Goal: Task Accomplishment & Management: Use online tool/utility

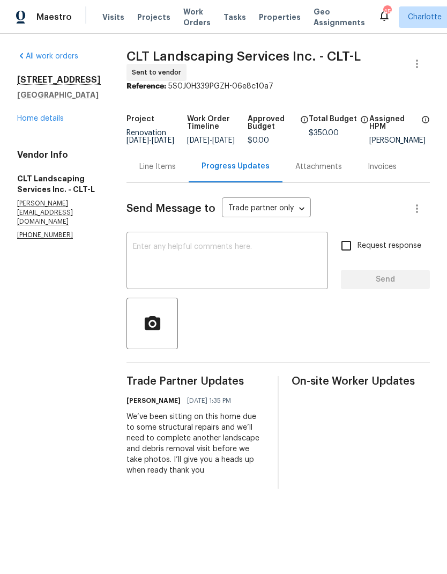
click at [31, 116] on link "Home details" at bounding box center [40, 119] width 47 height 8
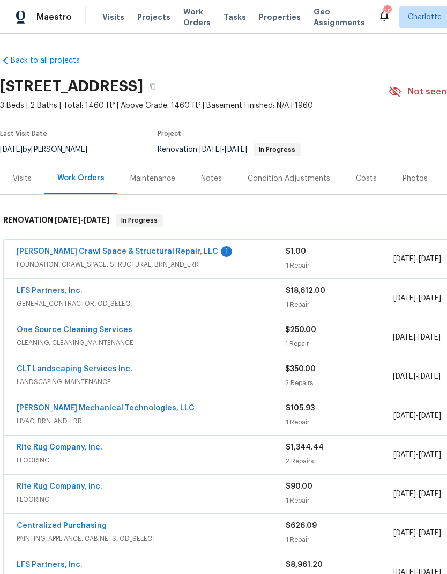
click at [143, 21] on span "Projects" at bounding box center [153, 17] width 33 height 11
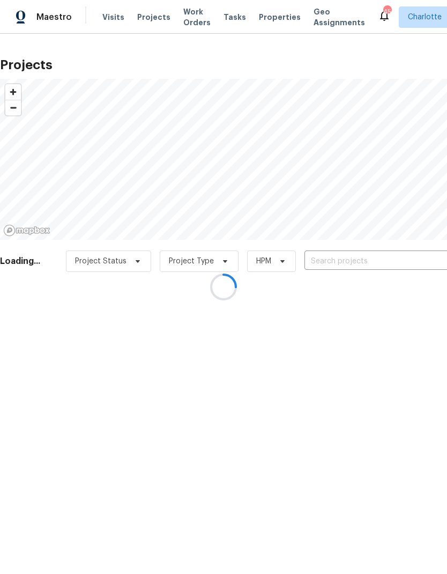
click at [404, 259] on div at bounding box center [223, 287] width 447 height 574
click at [402, 262] on div at bounding box center [223, 287] width 447 height 574
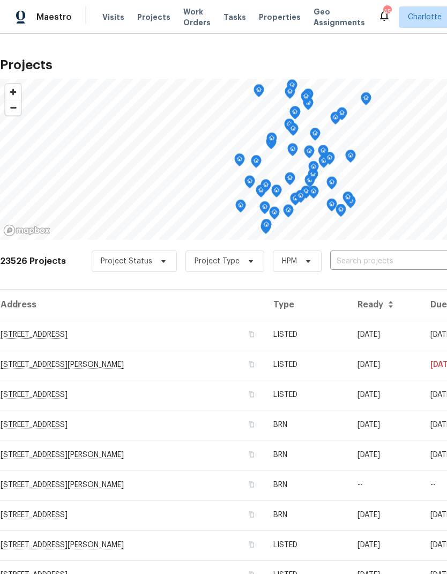
click at [411, 260] on input "text" at bounding box center [391, 261] width 123 height 17
type input "133 devy"
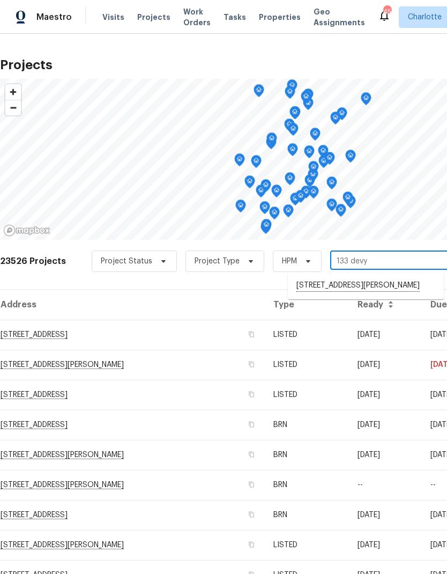
click at [392, 284] on li "[STREET_ADDRESS][PERSON_NAME]" at bounding box center [366, 286] width 156 height 18
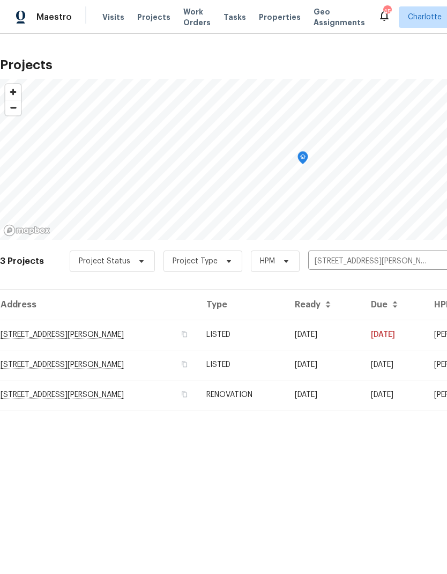
click at [29, 331] on td "[STREET_ADDRESS][PERSON_NAME]" at bounding box center [99, 335] width 198 height 30
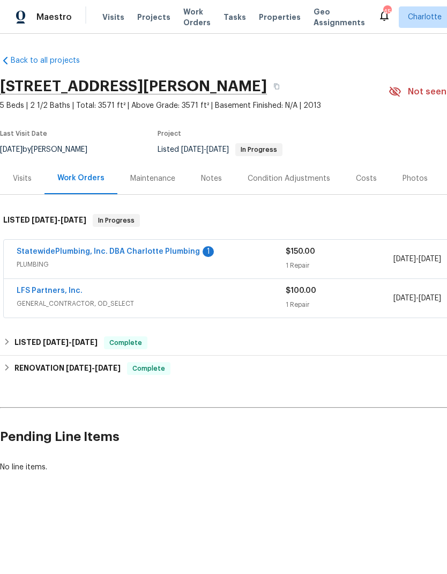
click at [40, 249] on link "StatewidePlumbing, Inc. DBA Charlotte Plumbing" at bounding box center [108, 252] width 183 height 8
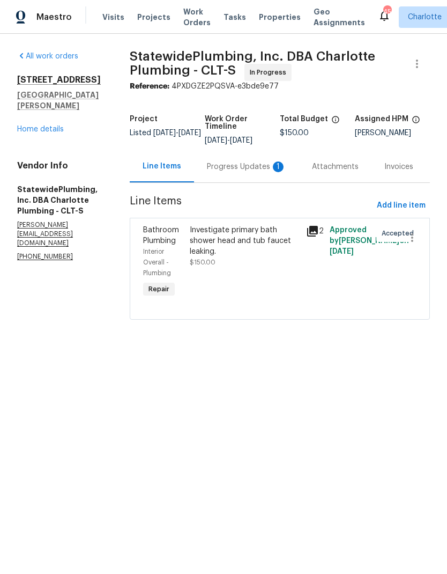
click at [250, 172] on div "Progress Updates 1" at bounding box center [246, 166] width 79 height 11
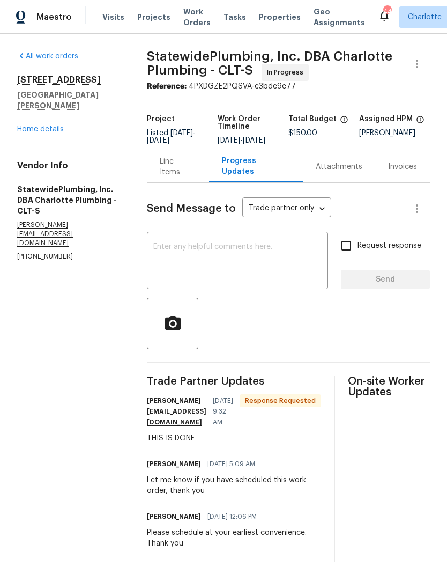
click at [303, 252] on textarea at bounding box center [237, 262] width 168 height 38
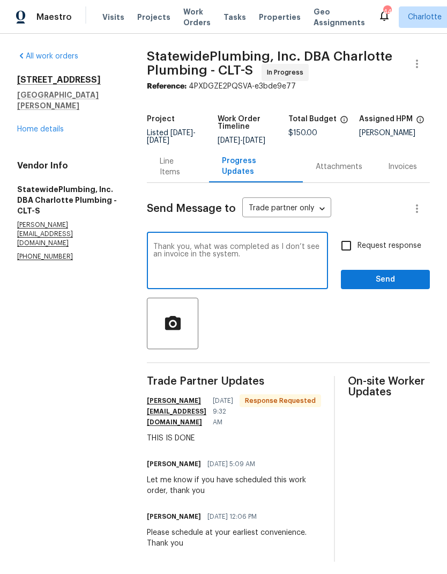
click at [208, 252] on textarea "Thank you, what was completed as I don’t see an invoice in the system." at bounding box center [237, 262] width 168 height 38
click at [322, 277] on textarea "Thank you, can you give a breakdown of what was completed as I don’t see an inv…" at bounding box center [237, 262] width 168 height 38
type textarea "Thank you, can you give a breakdown of what was completed as I don’t see an inv…"
click at [351, 256] on input "Request response" at bounding box center [346, 245] width 23 height 23
checkbox input "true"
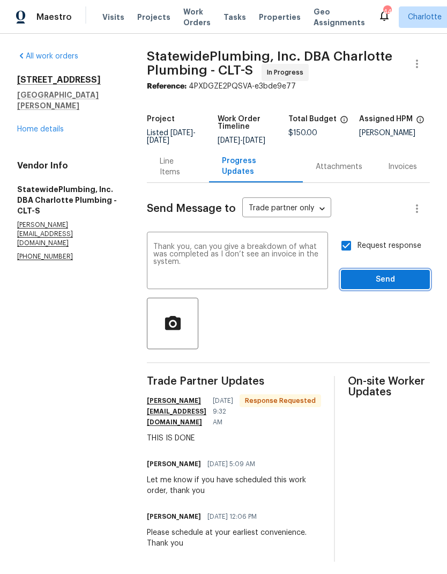
click at [386, 286] on span "Send" at bounding box center [386, 279] width 72 height 13
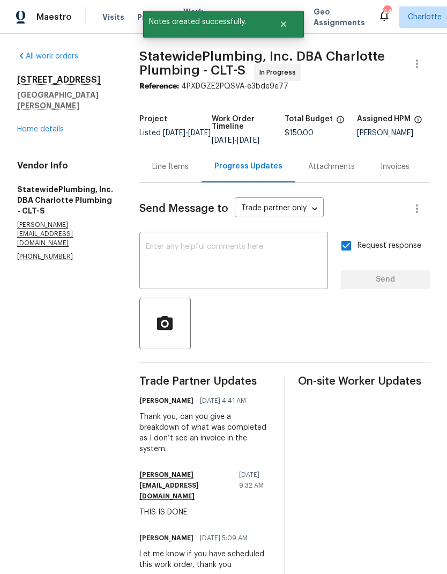
click at [34, 109] on div "[STREET_ADDRESS][PERSON_NAME] Home details" at bounding box center [65, 105] width 97 height 60
click at [24, 126] on link "Home details" at bounding box center [40, 130] width 47 height 8
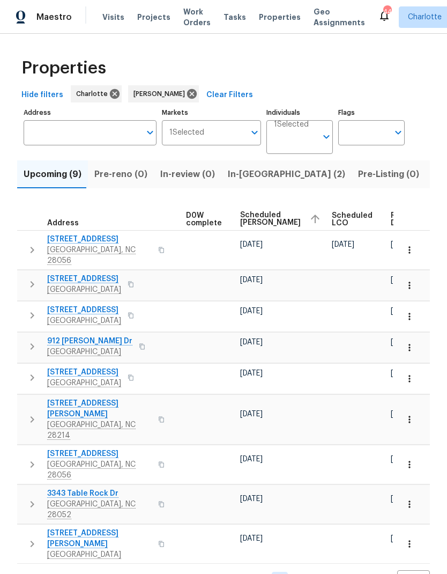
scroll to position [0, 282]
click at [255, 174] on span "In-reno (2)" at bounding box center [286, 174] width 117 height 15
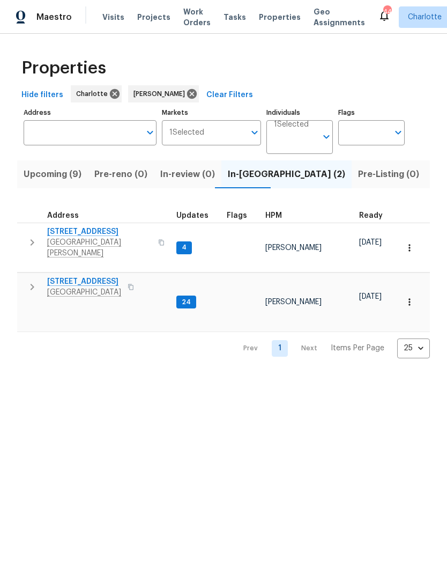
click at [35, 238] on icon "button" at bounding box center [32, 242] width 13 height 13
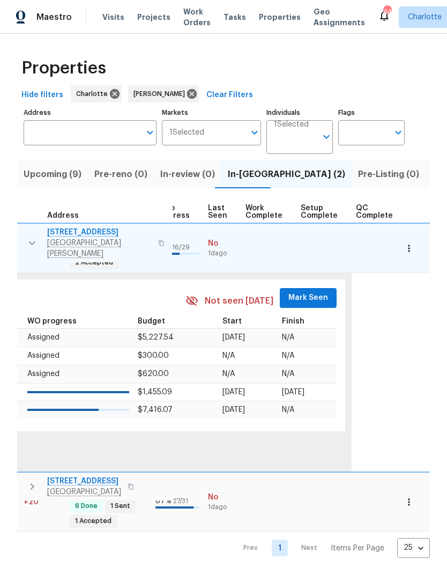
click at [310, 291] on span "Mark Seen" at bounding box center [309, 297] width 40 height 13
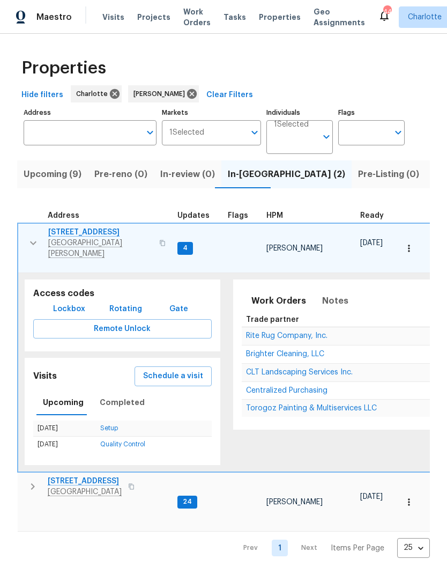
scroll to position [9, 0]
click at [31, 237] on icon "button" at bounding box center [33, 243] width 13 height 13
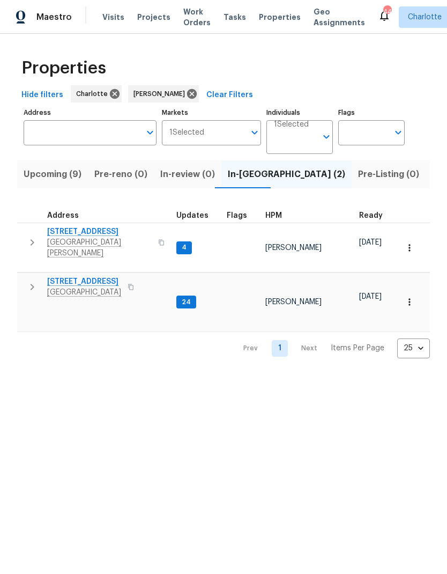
click at [33, 281] on icon "button" at bounding box center [32, 287] width 13 height 13
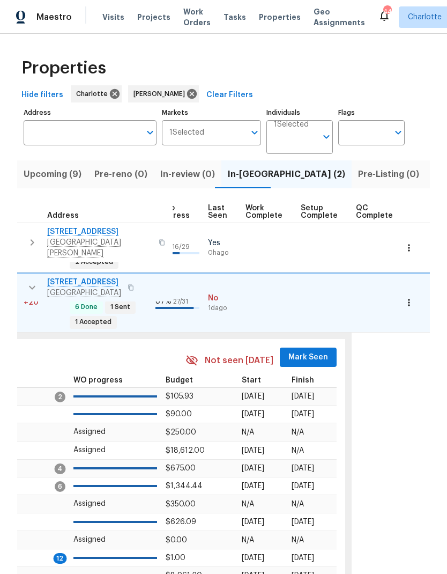
click at [302, 351] on span "Mark Seen" at bounding box center [309, 357] width 40 height 13
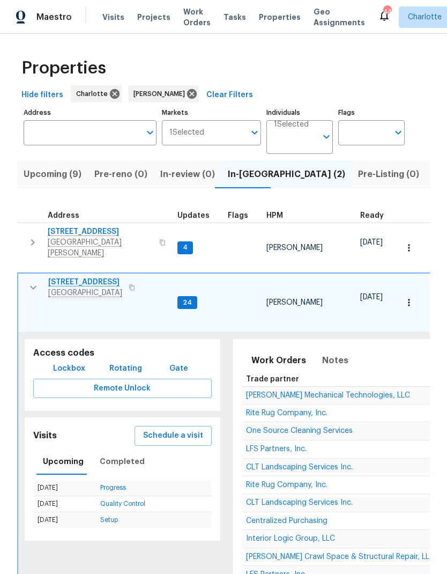
click at [36, 286] on icon "button" at bounding box center [33, 288] width 6 height 4
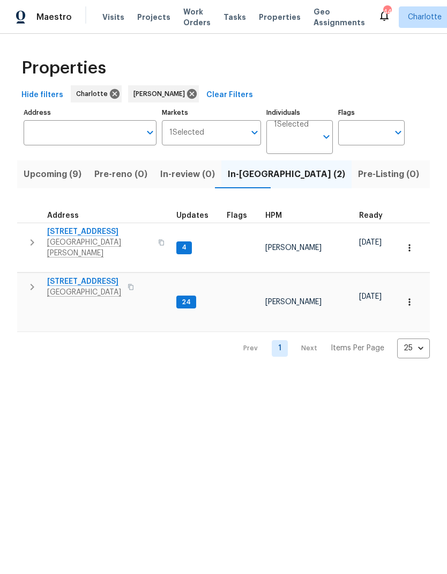
click at [69, 173] on span "Upcoming (9)" at bounding box center [53, 174] width 58 height 15
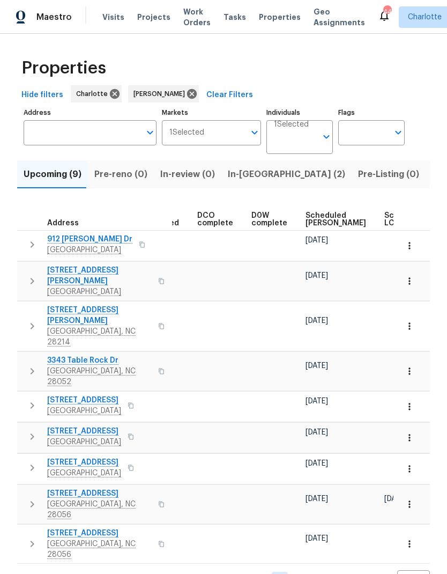
scroll to position [0, 220]
click at [315, 221] on span "Scheduled COE" at bounding box center [333, 219] width 61 height 15
